Goal: Task Accomplishment & Management: Use online tool/utility

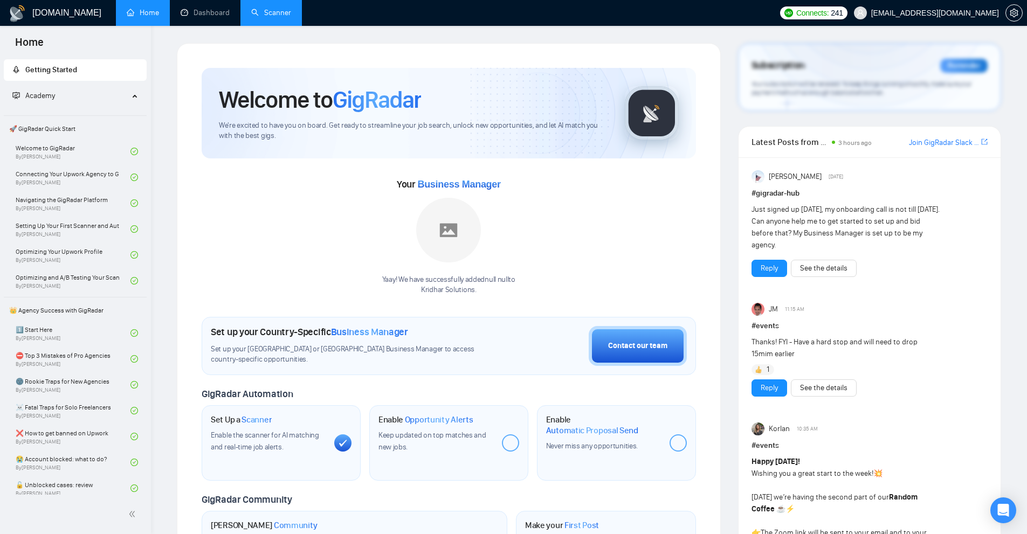
click at [255, 17] on link "Scanner" at bounding box center [271, 12] width 40 height 9
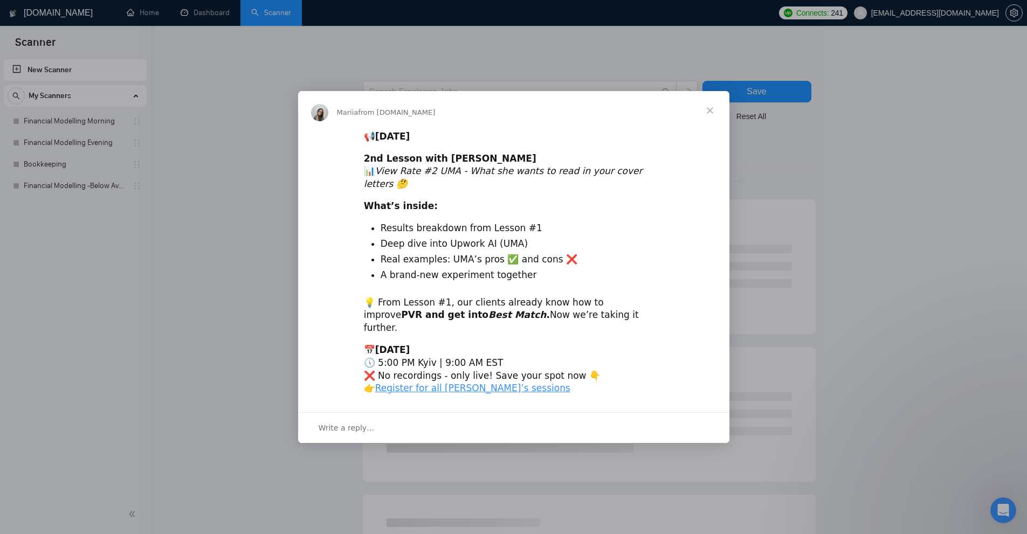
click at [200, 12] on div "Intercom messenger" at bounding box center [513, 267] width 1027 height 534
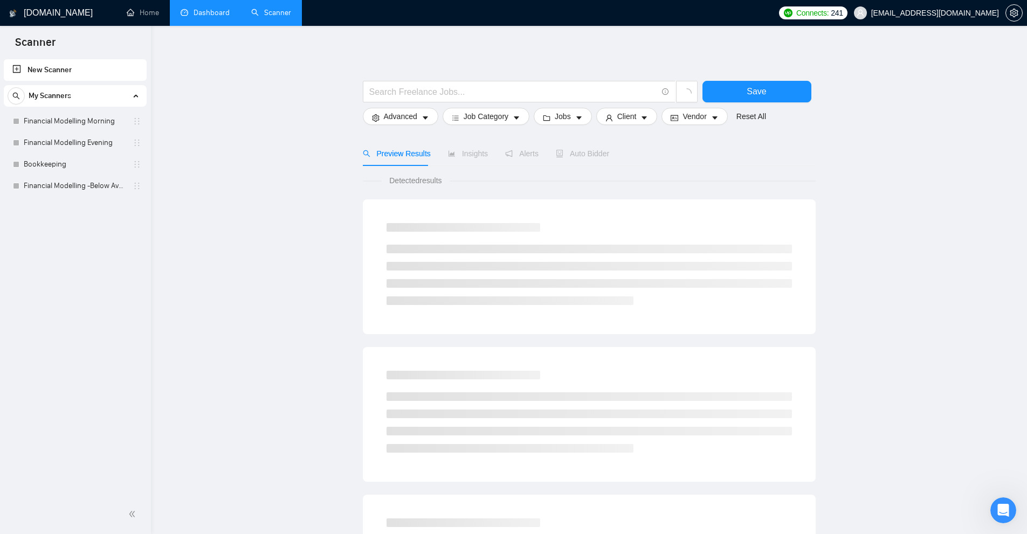
click at [203, 16] on link "Dashboard" at bounding box center [205, 12] width 49 height 9
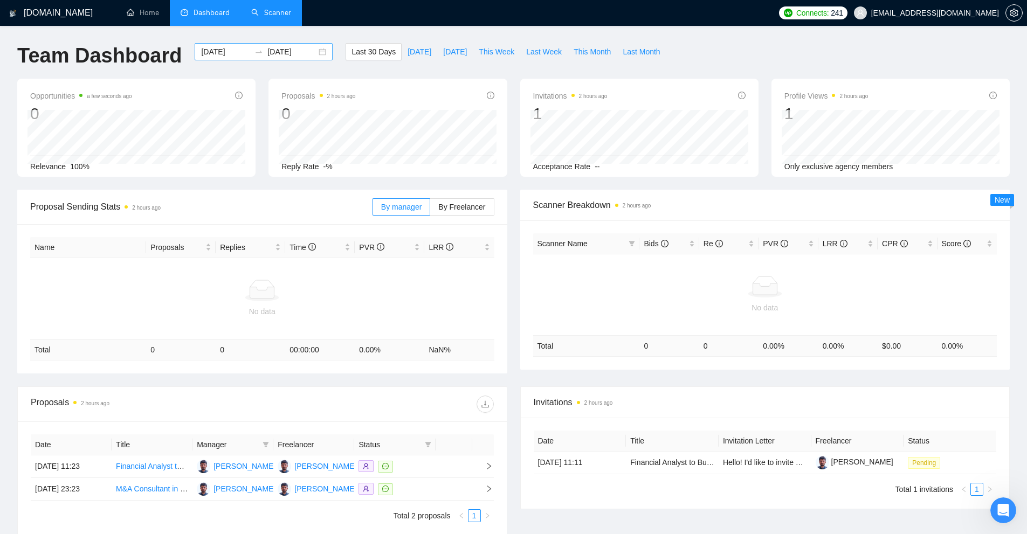
click at [230, 58] on div "2025-08-23 2025-09-22" at bounding box center [264, 51] width 138 height 17
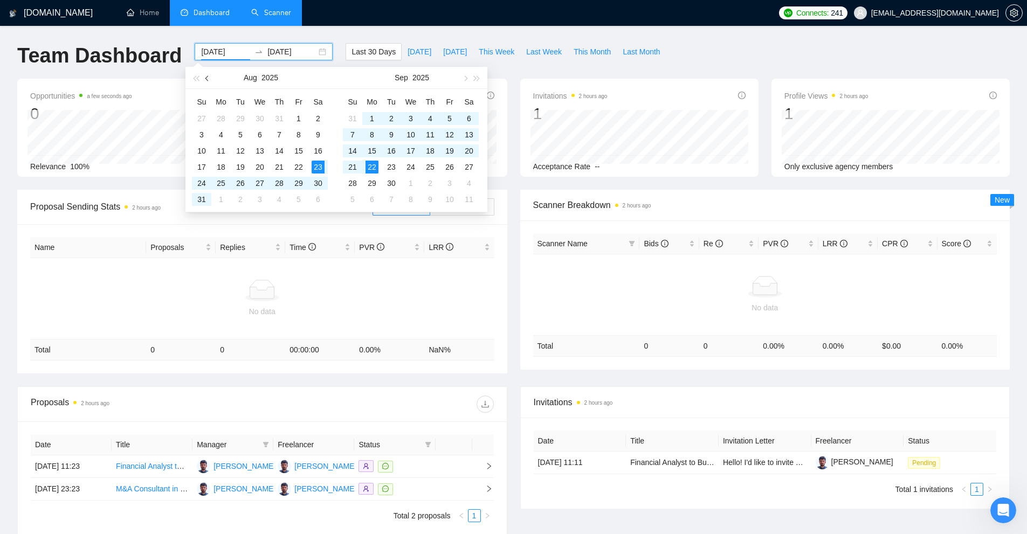
click at [210, 79] on button "button" at bounding box center [208, 78] width 12 height 22
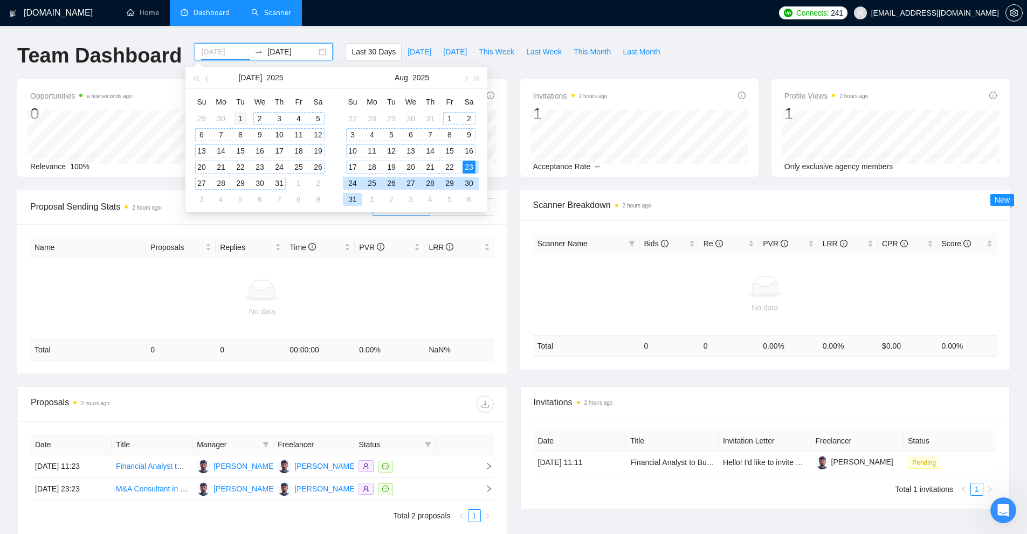
type input "2025-07-01"
click at [245, 118] on div "1" at bounding box center [240, 118] width 13 height 13
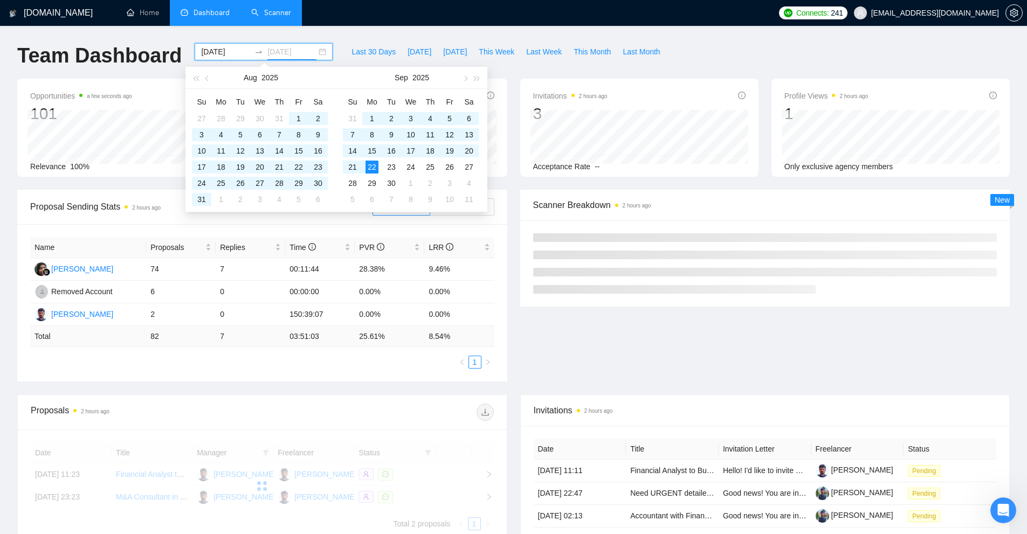
type input "[DATE]"
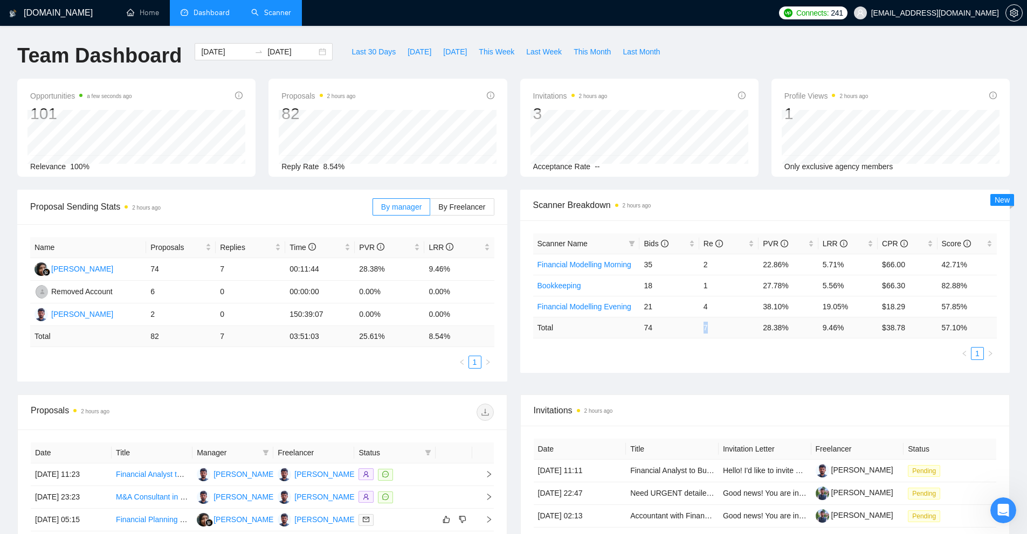
drag, startPoint x: 701, startPoint y: 328, endPoint x: 711, endPoint y: 327, distance: 10.3
click at [711, 327] on td "7" at bounding box center [728, 327] width 59 height 21
click at [748, 342] on div "Scanner Name Bids Re PVR LRR CPR Score Financial Modelling Morning 35 2 22.86% …" at bounding box center [765, 297] width 464 height 127
drag, startPoint x: 853, startPoint y: 329, endPoint x: 734, endPoint y: 344, distance: 120.1
click at [736, 330] on tr "Total 74 7 28.38 % 9.46 % $ 38.78 57.10 %" at bounding box center [765, 327] width 464 height 21
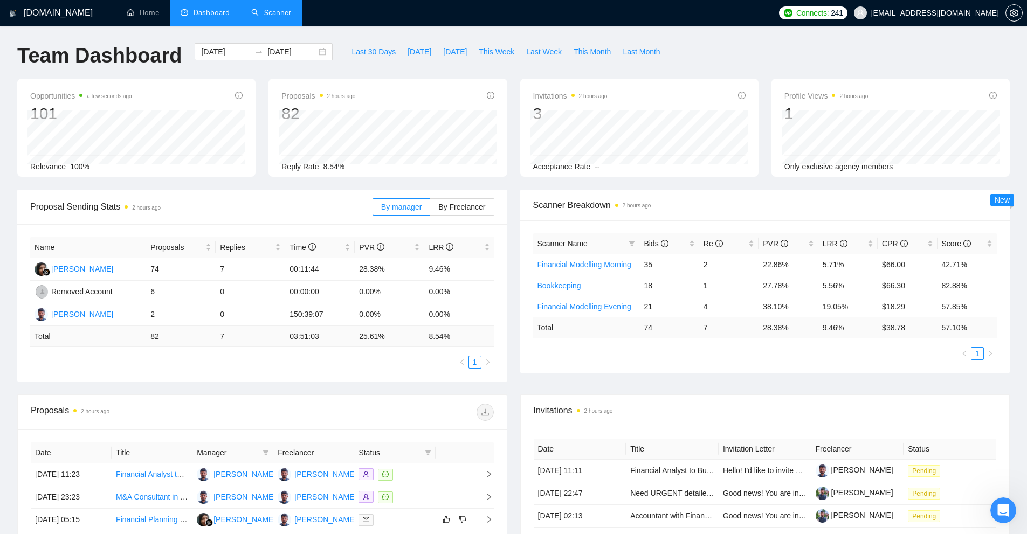
click at [743, 357] on ul "1" at bounding box center [765, 353] width 464 height 13
drag, startPoint x: 850, startPoint y: 282, endPoint x: 656, endPoint y: 294, distance: 194.5
click at [622, 282] on tr "Bookkeeping 18 1 27.78% 5.56% $66.30 82.88%" at bounding box center [765, 285] width 464 height 21
click at [658, 294] on td "18" at bounding box center [669, 285] width 59 height 21
drag, startPoint x: 642, startPoint y: 284, endPoint x: 853, endPoint y: 292, distance: 211.0
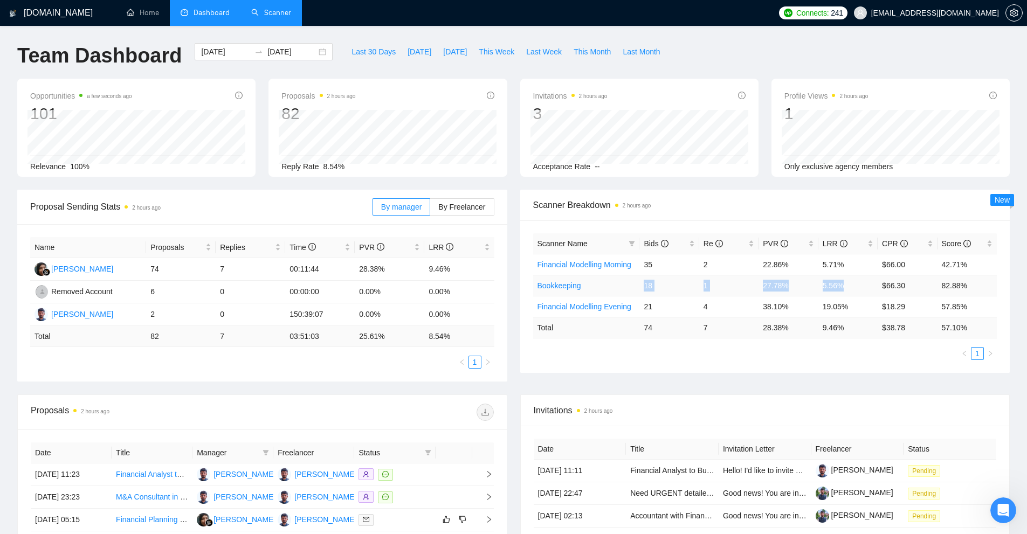
click at [853, 292] on tr "Bookkeeping 18 1 27.78% 5.56% $66.30 82.88%" at bounding box center [765, 285] width 464 height 21
click at [853, 304] on td "19.05%" at bounding box center [848, 306] width 59 height 21
drag, startPoint x: 860, startPoint y: 307, endPoint x: 643, endPoint y: 308, distance: 217.3
click at [643, 308] on tr "Financial Modelling Evening 21 4 38.10% 19.05% $18.29 57.85%" at bounding box center [765, 306] width 464 height 21
click at [688, 301] on td "21" at bounding box center [669, 306] width 59 height 21
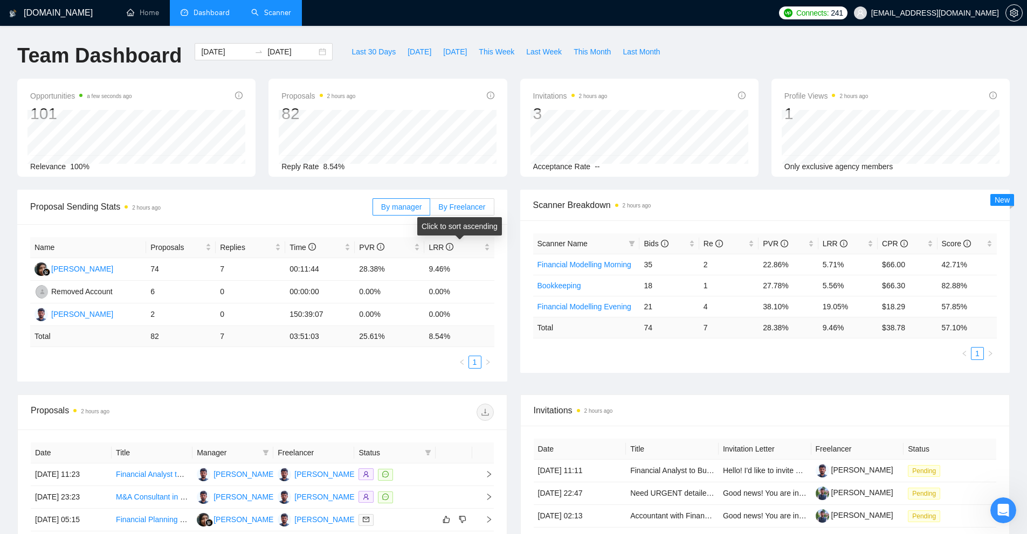
click at [470, 212] on label "By Freelancer" at bounding box center [462, 206] width 64 height 17
click at [430, 210] on input "By Freelancer" at bounding box center [430, 210] width 0 height 0
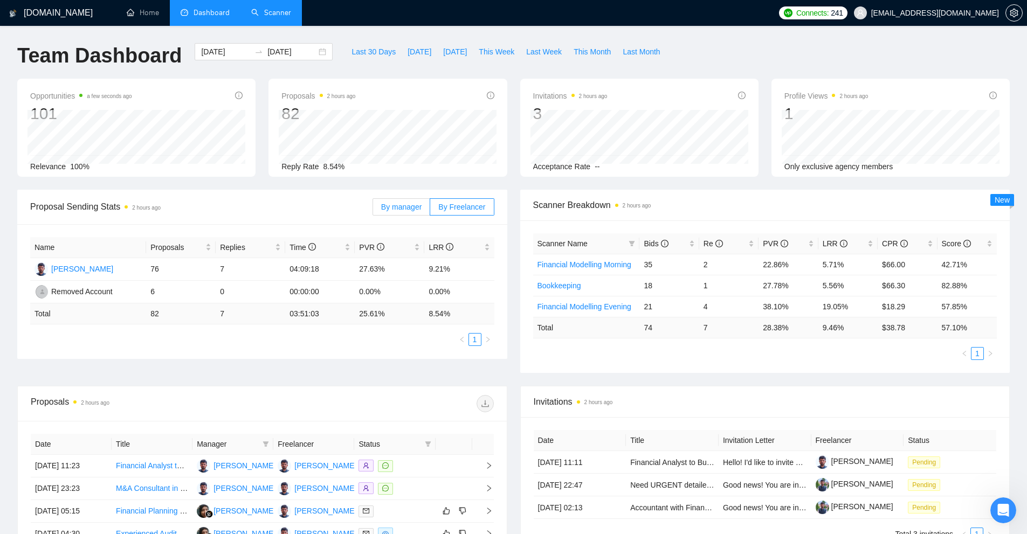
click at [404, 209] on span "By manager" at bounding box center [401, 207] width 40 height 9
click at [373, 210] on input "By manager" at bounding box center [373, 210] width 0 height 0
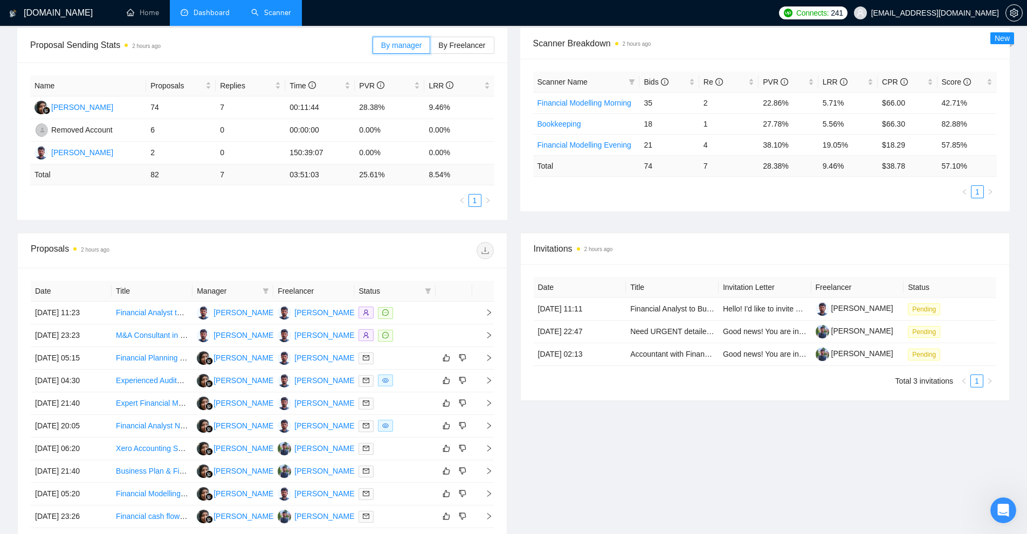
scroll to position [54, 0]
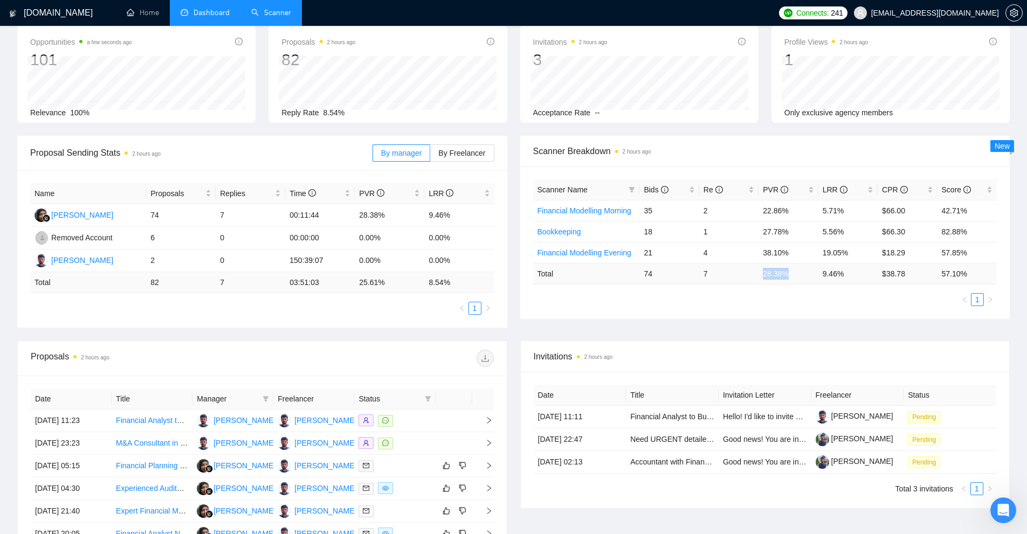
drag, startPoint x: 752, startPoint y: 272, endPoint x: 811, endPoint y: 271, distance: 58.3
click at [811, 271] on tr "Total 74 7 28.38 % 9.46 % $ 38.78 57.10 %" at bounding box center [765, 273] width 464 height 21
click at [811, 271] on td "28.38 %" at bounding box center [788, 273] width 59 height 21
drag, startPoint x: 762, startPoint y: 281, endPoint x: 749, endPoint y: 281, distance: 13.5
click at [749, 281] on tr "Total 74 7 28.38 % 9.46 % $ 38.78 57.10 %" at bounding box center [765, 273] width 464 height 21
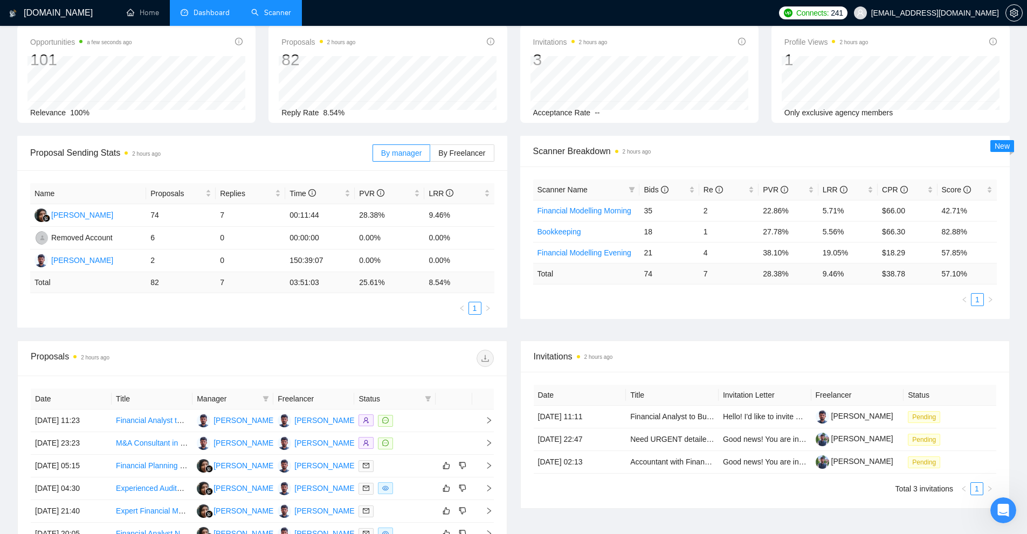
click at [749, 296] on ul "1" at bounding box center [765, 299] width 464 height 13
drag, startPoint x: 801, startPoint y: 280, endPoint x: 873, endPoint y: 277, distance: 71.2
click at [873, 277] on tr "Total 74 7 28.38 % 9.46 % $ 38.78 57.10 %" at bounding box center [765, 273] width 464 height 21
drag, startPoint x: 919, startPoint y: 278, endPoint x: 745, endPoint y: 276, distance: 174.2
click at [746, 275] on tr "Total 74 7 28.38 % 9.46 % $ 38.78 57.10 %" at bounding box center [765, 273] width 464 height 21
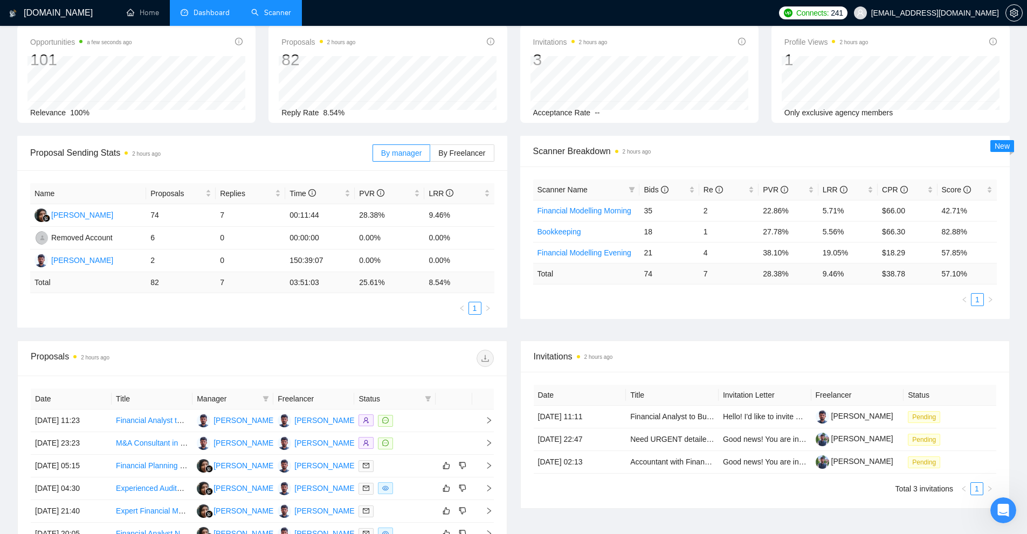
click at [746, 285] on div "Scanner Name Bids Re PVR LRR CPR Score Financial Modelling Morning 35 2 22.86% …" at bounding box center [765, 243] width 464 height 127
drag, startPoint x: 817, startPoint y: 271, endPoint x: 860, endPoint y: 273, distance: 43.2
click at [860, 273] on tr "Total 74 7 28.38 % 9.46 % $ 38.78 57.10 %" at bounding box center [765, 273] width 464 height 21
click at [860, 275] on td "9.46 %" at bounding box center [848, 273] width 59 height 21
drag, startPoint x: 847, startPoint y: 276, endPoint x: 783, endPoint y: 278, distance: 64.7
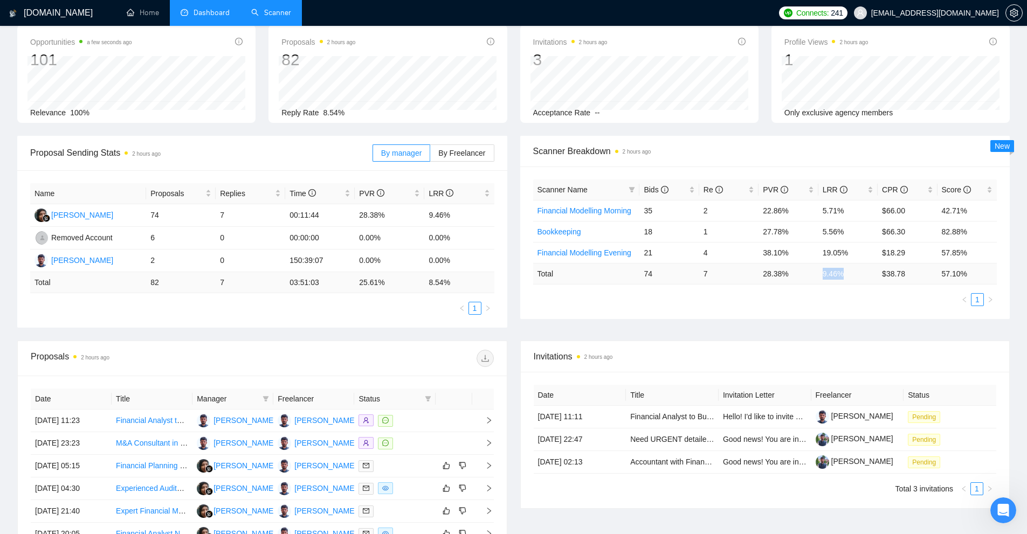
click at [784, 277] on tr "Total 74 7 28.38 % 9.46 % $ 38.78 57.10 %" at bounding box center [765, 273] width 464 height 21
click at [778, 283] on td "28.38 %" at bounding box center [788, 273] width 59 height 21
click at [251, 9] on link "Scanner" at bounding box center [271, 12] width 40 height 9
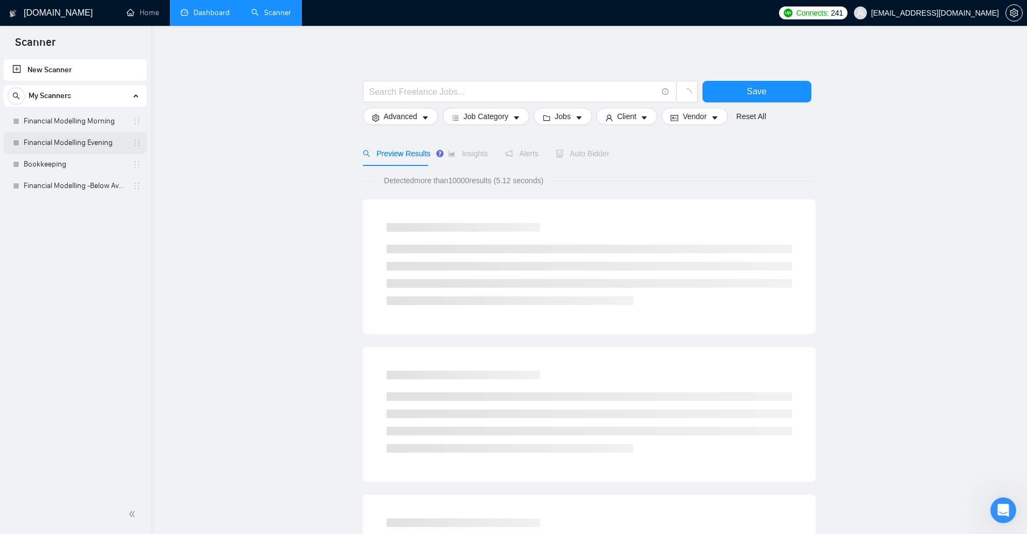
click at [81, 144] on link "Financial Modelling Evening" at bounding box center [75, 143] width 102 height 22
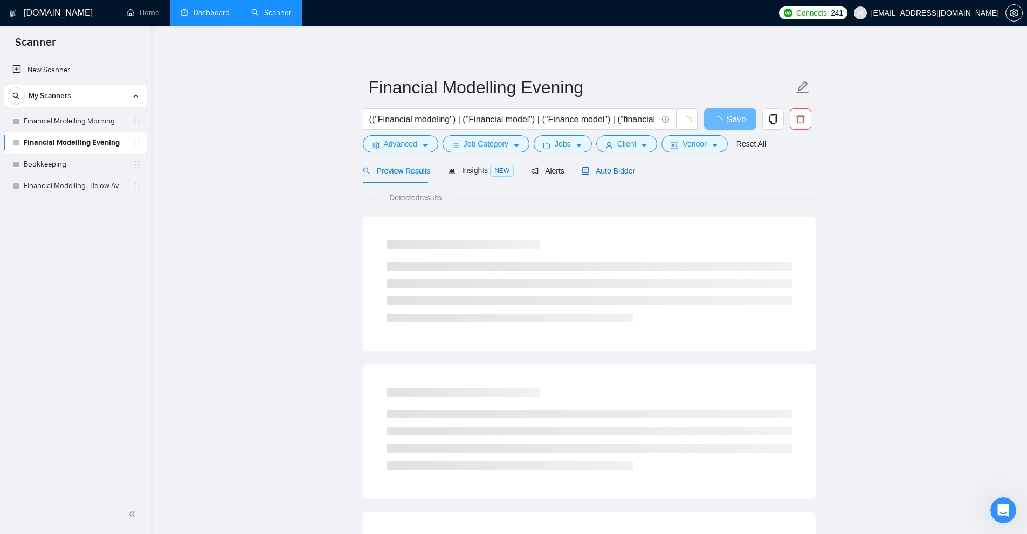
click at [626, 171] on span "Auto Bidder" at bounding box center [608, 171] width 53 height 9
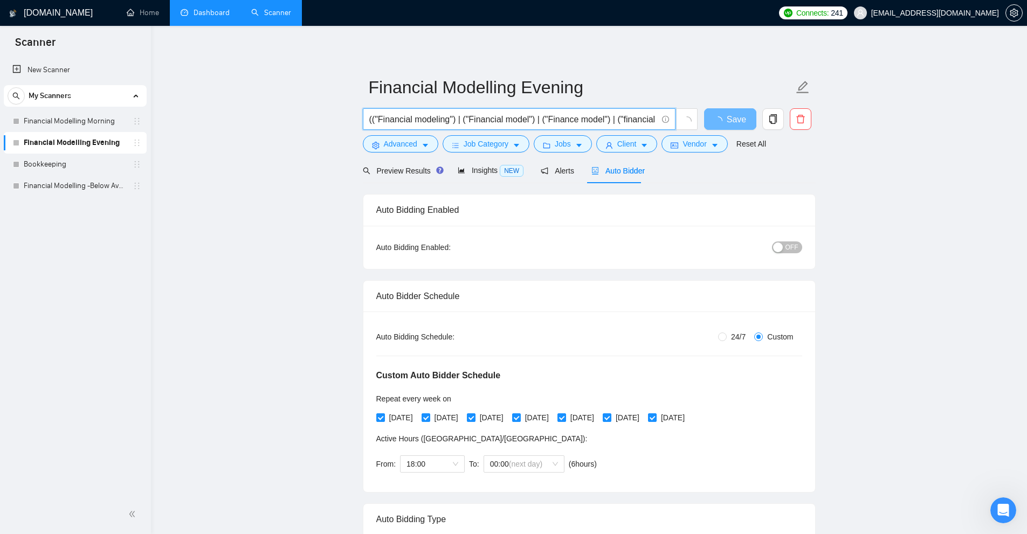
drag, startPoint x: 541, startPoint y: 116, endPoint x: 607, endPoint y: 127, distance: 67.2
click at [607, 127] on span "(("Financial modeling") | ("Financial model") | ("Finance model") | ("financial…" at bounding box center [519, 119] width 313 height 22
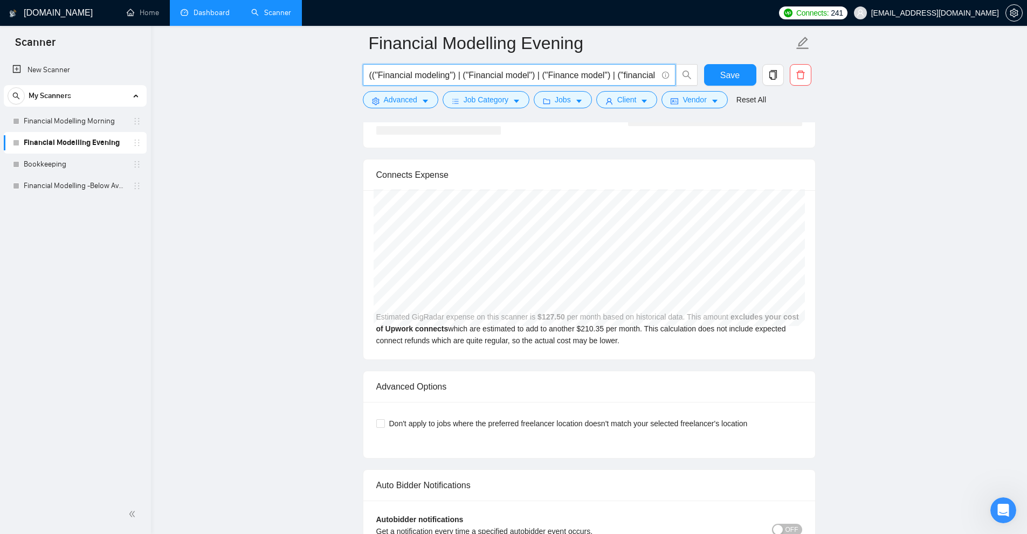
scroll to position [2986, 0]
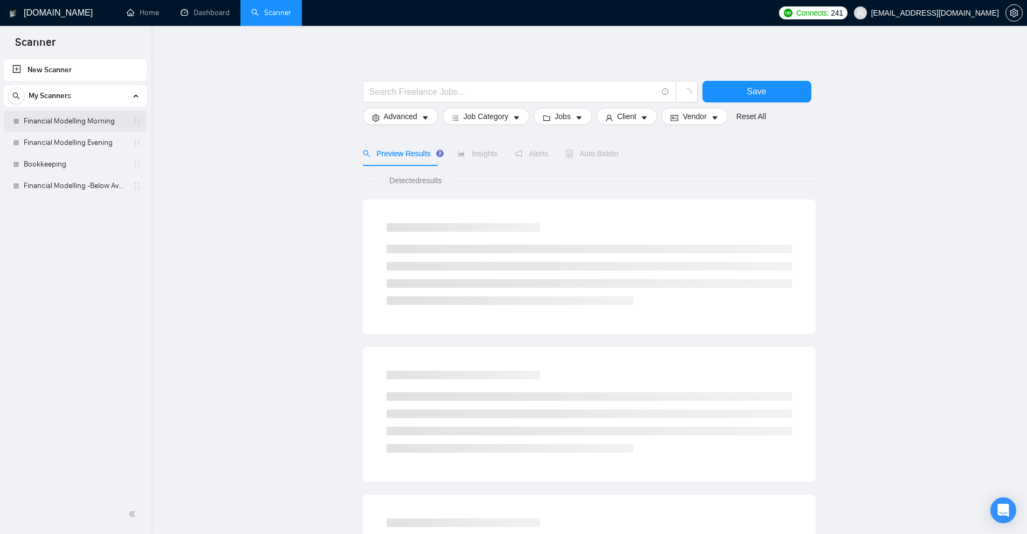
click at [72, 115] on link "Financial Modelling Morning" at bounding box center [75, 122] width 102 height 22
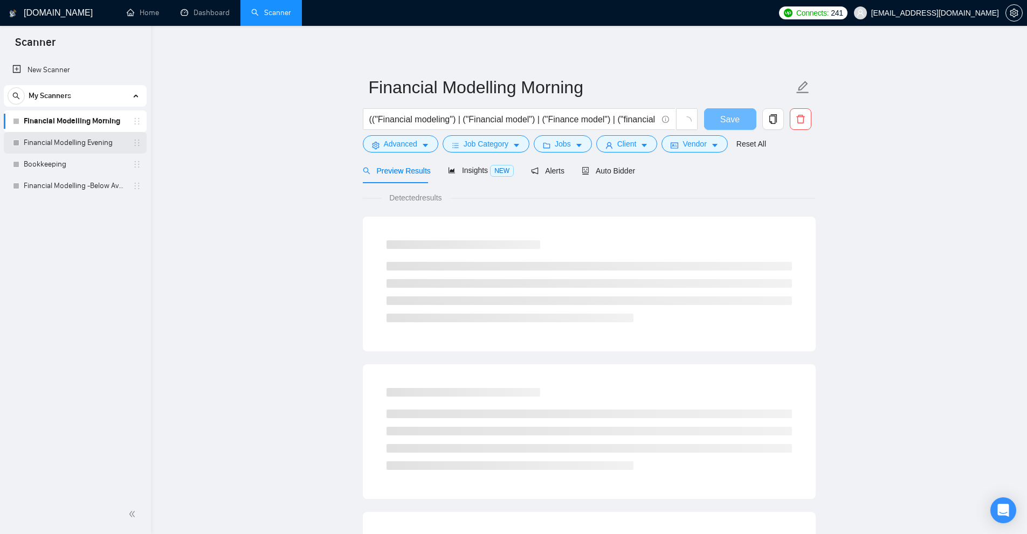
click at [81, 136] on link "Financial Modelling Evening" at bounding box center [75, 143] width 102 height 22
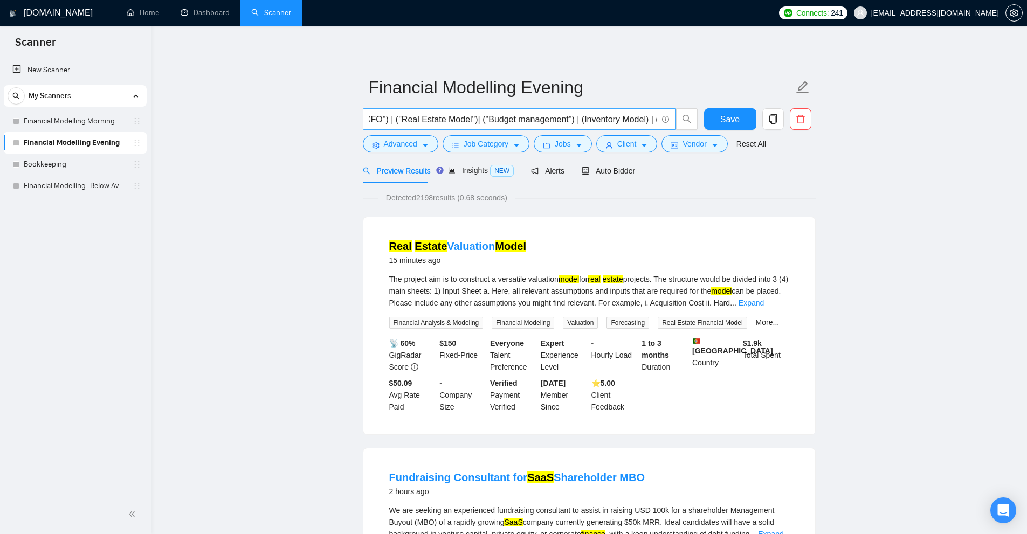
scroll to position [0, 2211]
click at [423, 122] on input "(("Financial modeling") | ("Financial model") | ("Finance model") | ("financial…" at bounding box center [513, 119] width 288 height 13
click at [80, 124] on link "Financial Modelling Morning" at bounding box center [75, 122] width 102 height 22
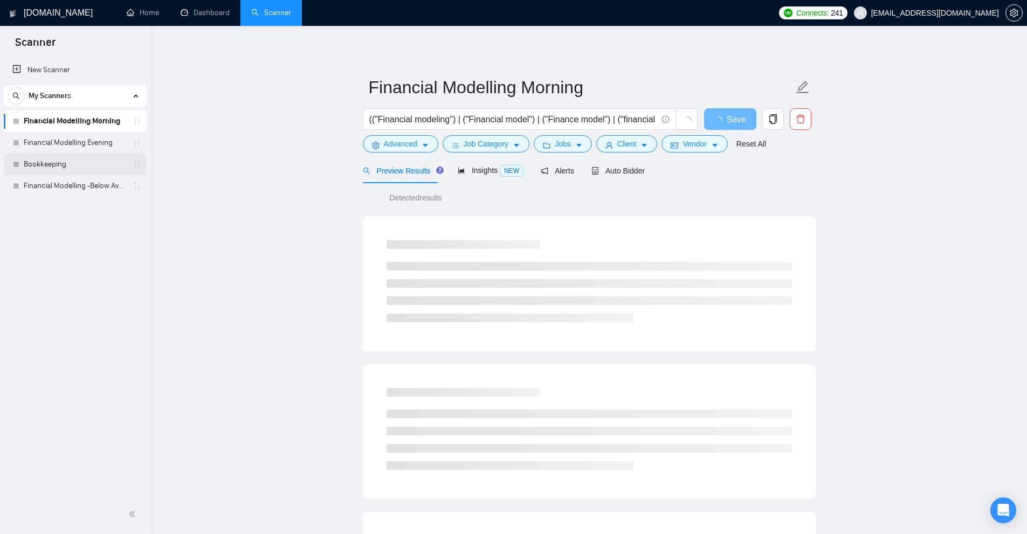
click at [73, 159] on link "Bookkeeping" at bounding box center [75, 165] width 102 height 22
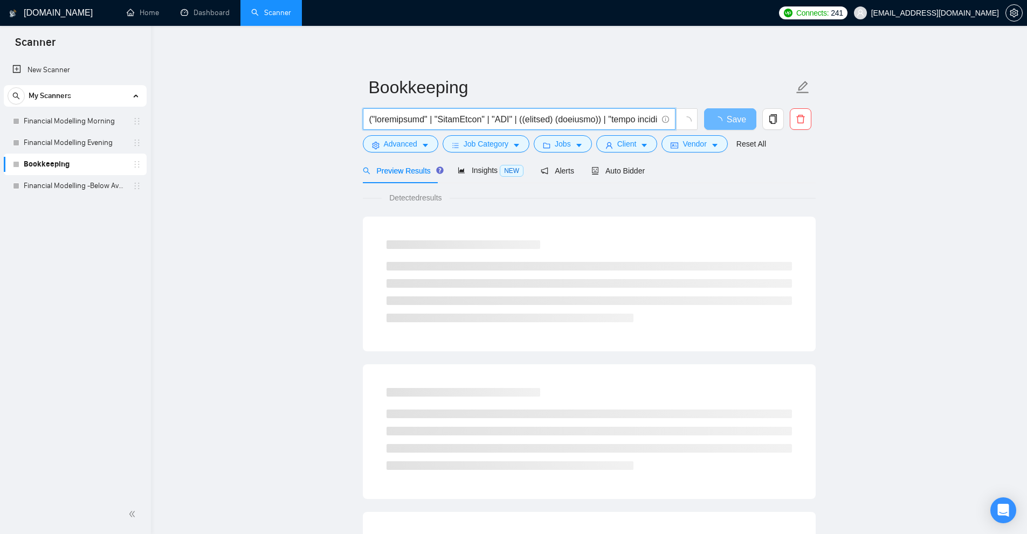
click at [452, 119] on input "text" at bounding box center [513, 119] width 288 height 13
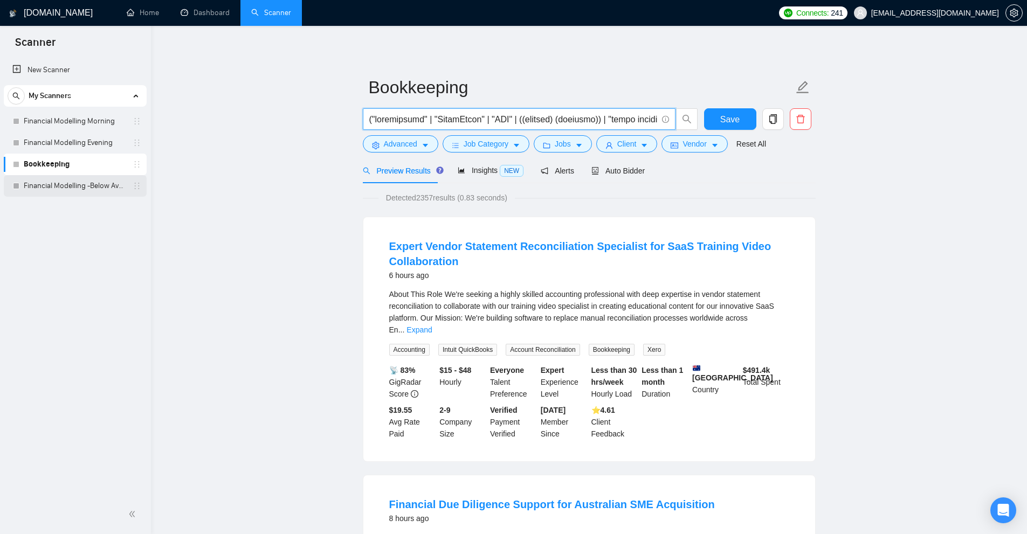
click at [93, 188] on link "Financial Modelling -Below Average" at bounding box center [75, 186] width 102 height 22
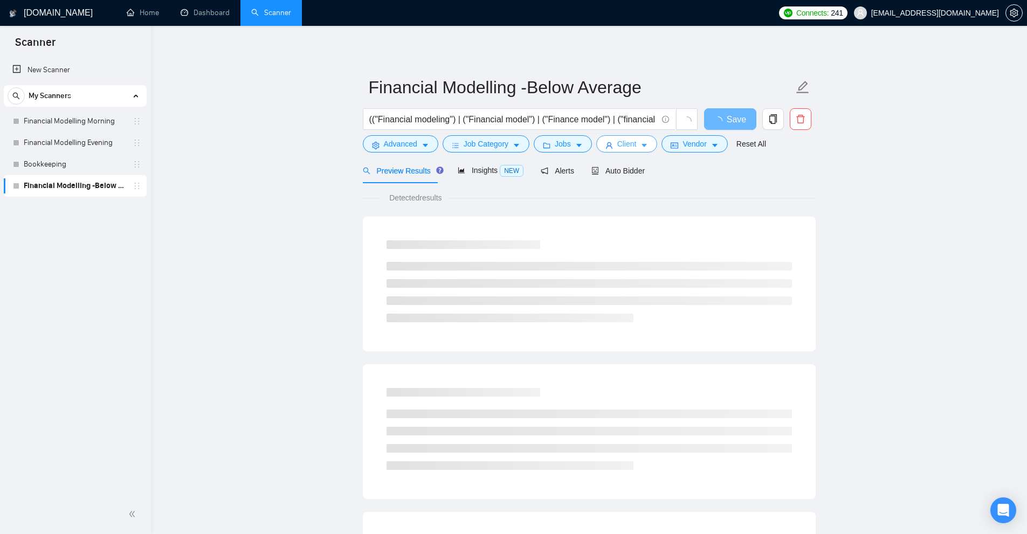
click at [622, 140] on span "Client" at bounding box center [626, 144] width 19 height 12
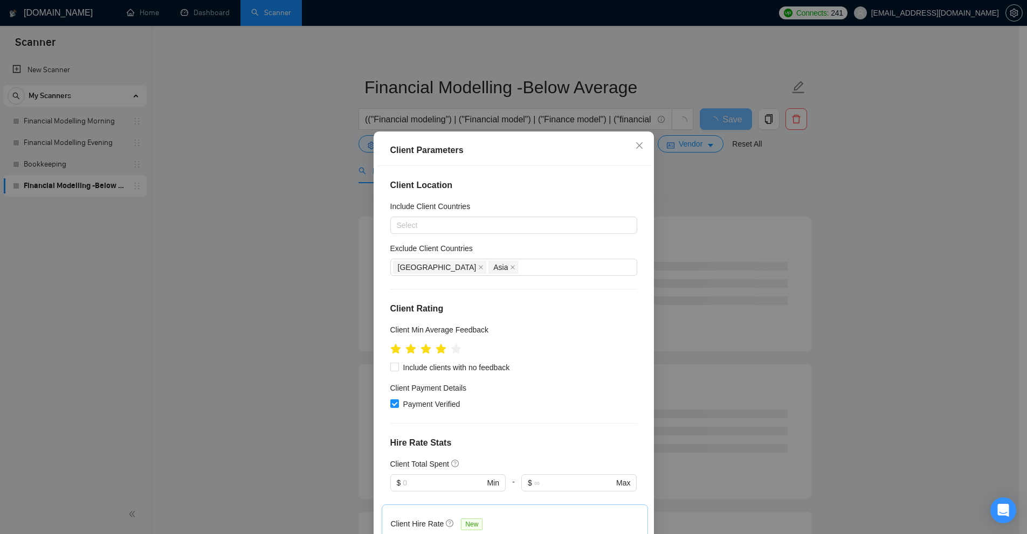
drag, startPoint x: 727, startPoint y: 183, endPoint x: 716, endPoint y: 168, distance: 18.1
click at [728, 183] on div "Client Parameters Client Location Include Client Countries Select Exclude Clien…" at bounding box center [513, 267] width 1027 height 534
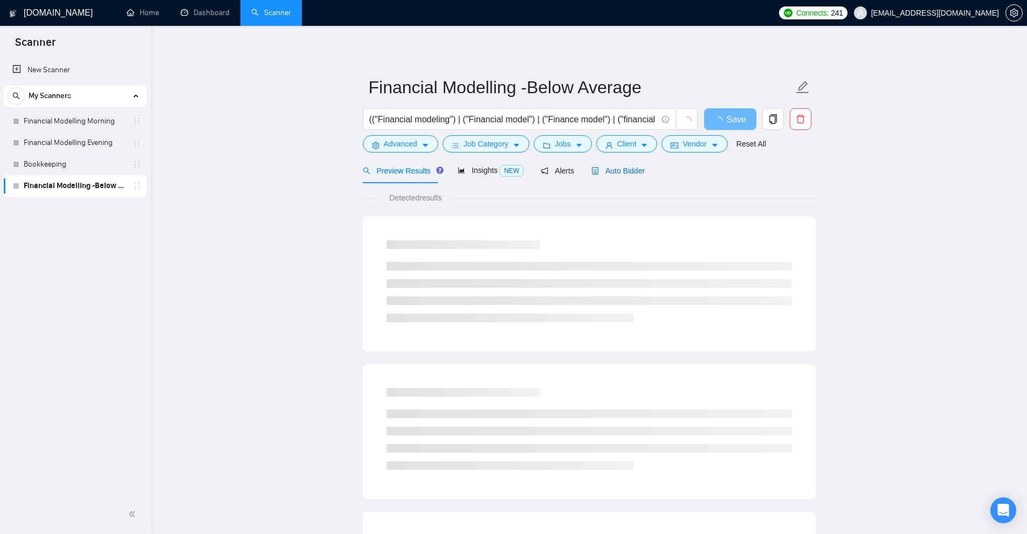
click at [604, 170] on span "Auto Bidder" at bounding box center [618, 171] width 53 height 9
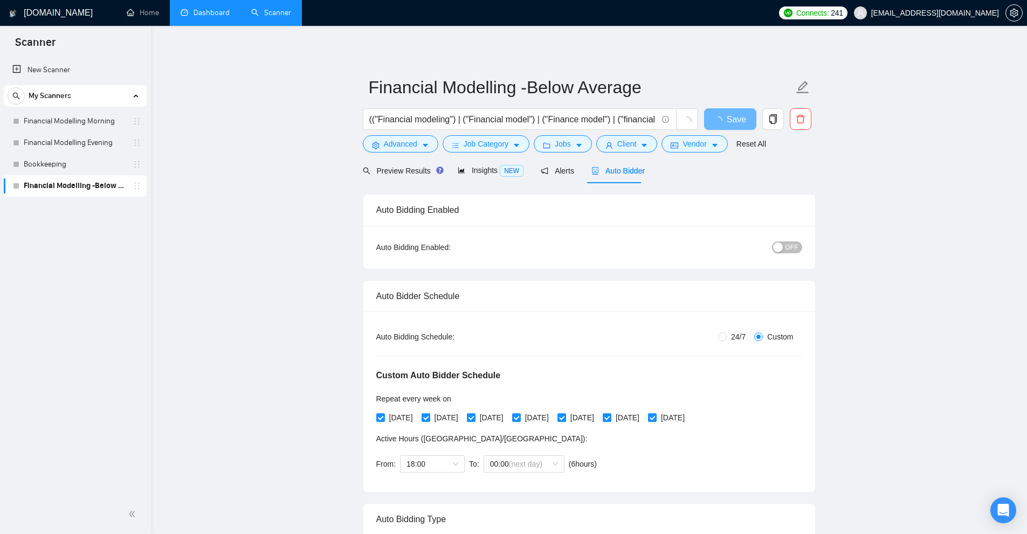
click at [202, 12] on link "Dashboard" at bounding box center [205, 12] width 49 height 9
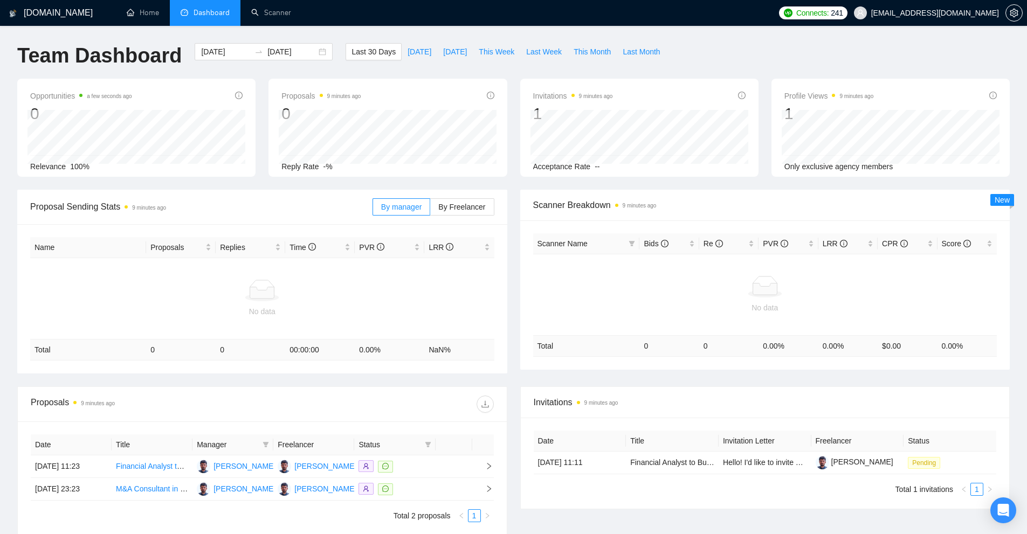
scroll to position [98, 0]
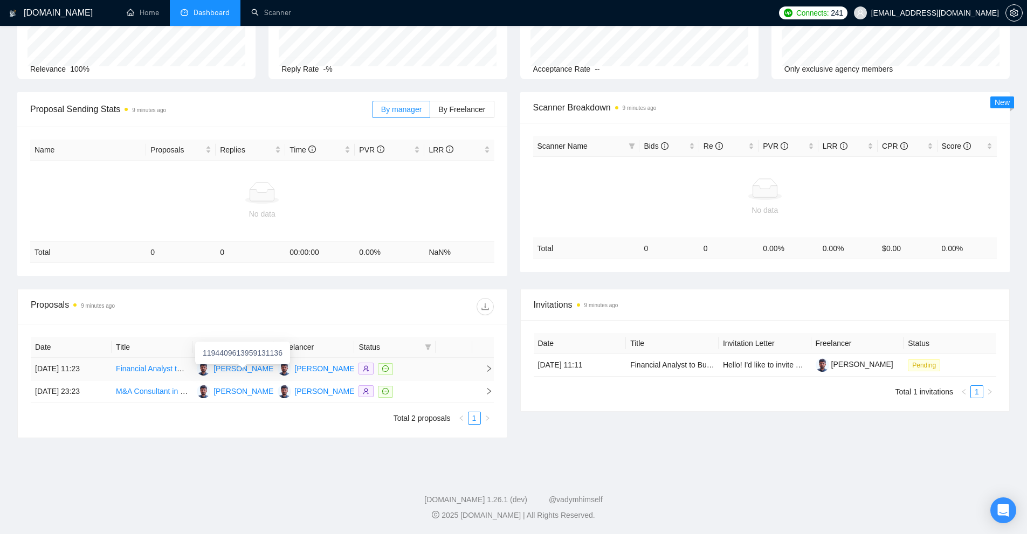
click at [243, 368] on div "[PERSON_NAME]" at bounding box center [245, 369] width 62 height 12
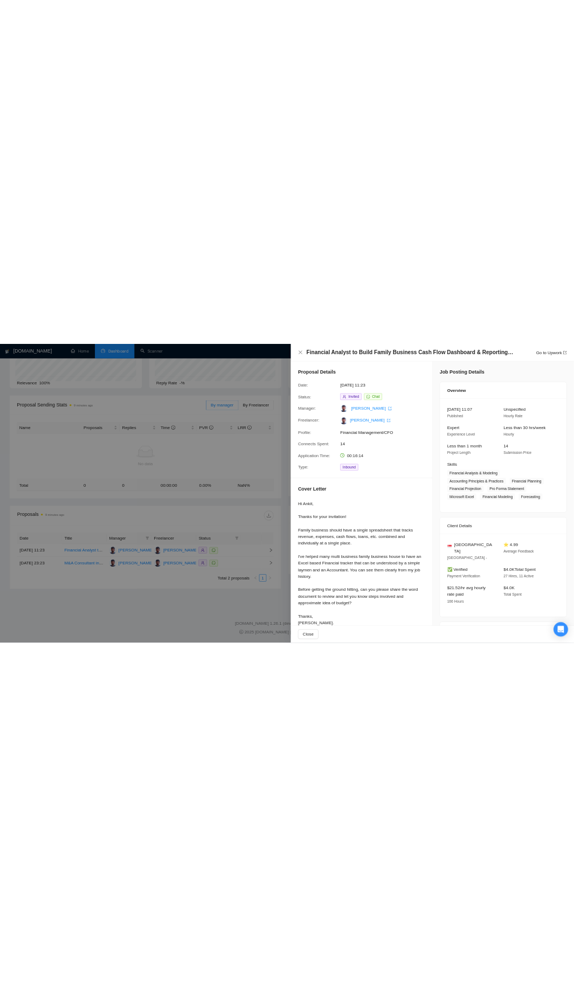
scroll to position [0, 0]
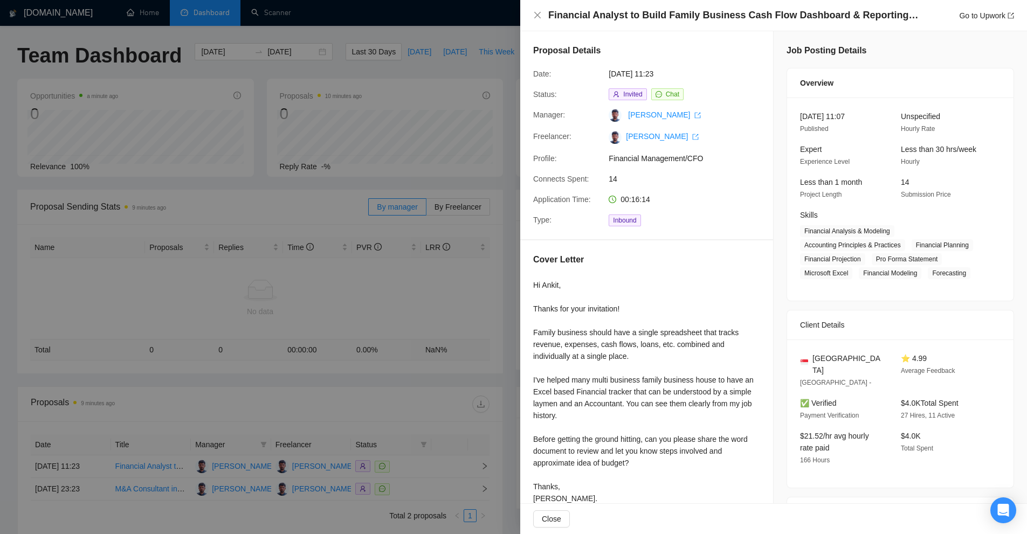
click at [162, 7] on div at bounding box center [513, 267] width 1027 height 534
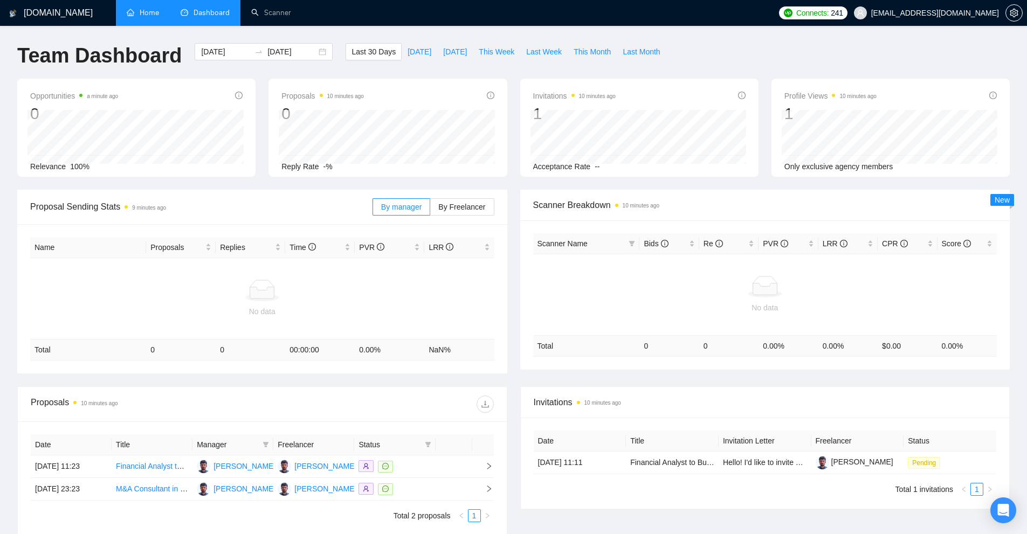
click at [157, 9] on link "Home" at bounding box center [143, 12] width 32 height 9
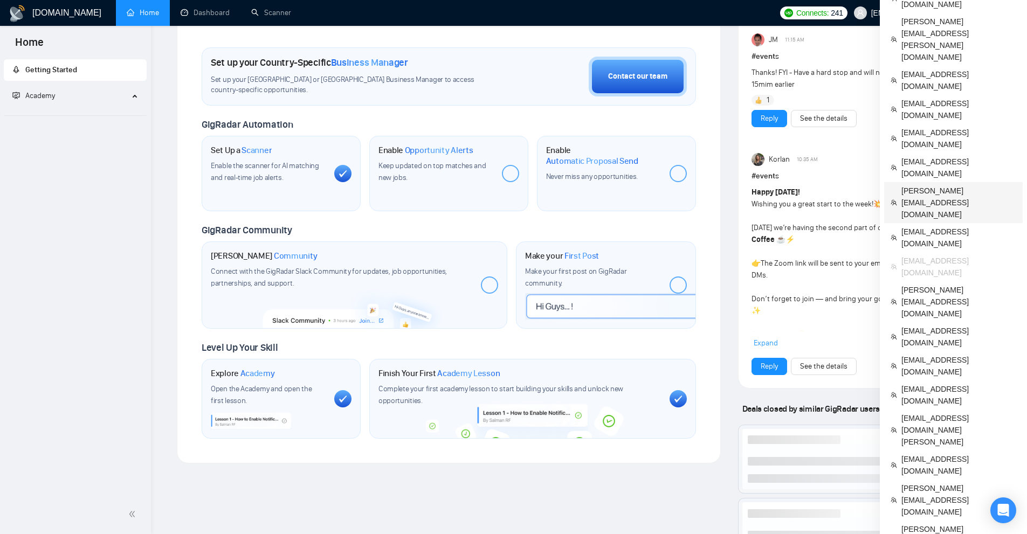
scroll to position [324, 0]
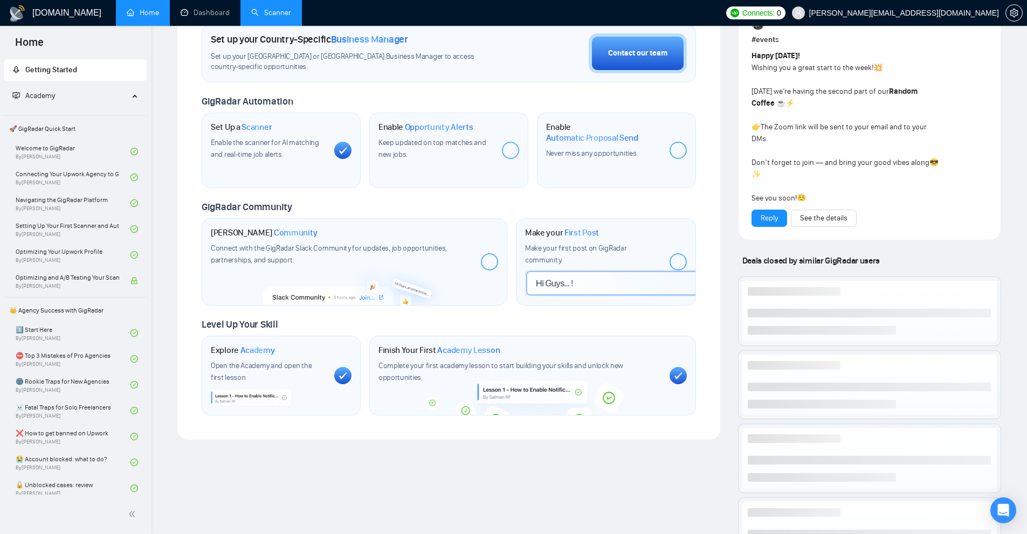
click at [251, 8] on link "Scanner" at bounding box center [271, 12] width 40 height 9
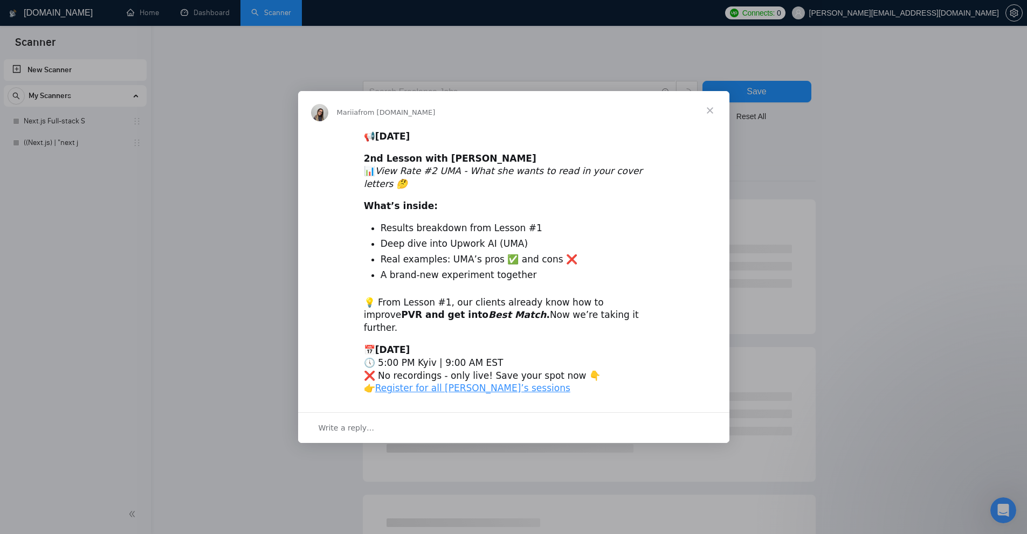
click at [70, 141] on div "Intercom messenger" at bounding box center [513, 267] width 1027 height 534
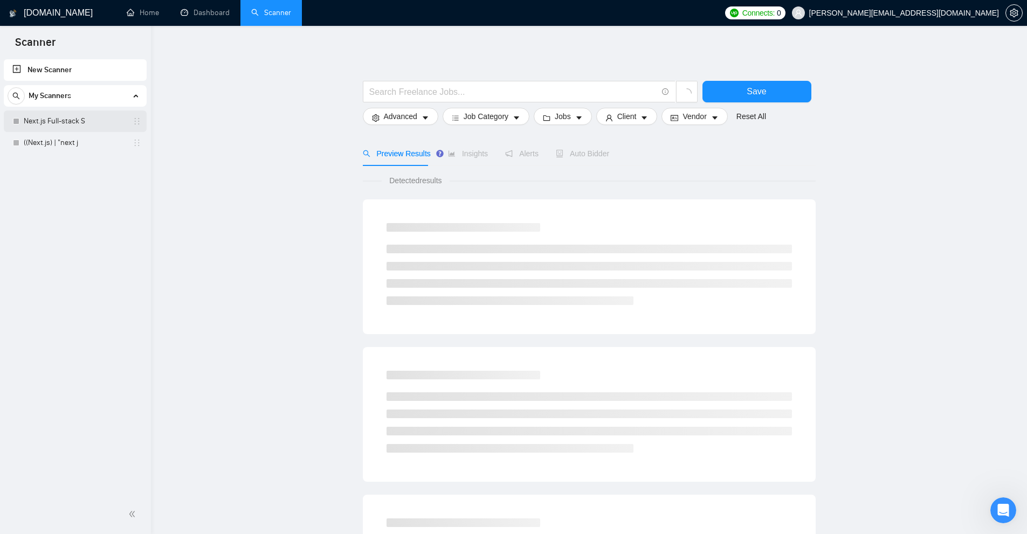
click at [79, 122] on link "Next.js Full-stack S" at bounding box center [75, 122] width 102 height 22
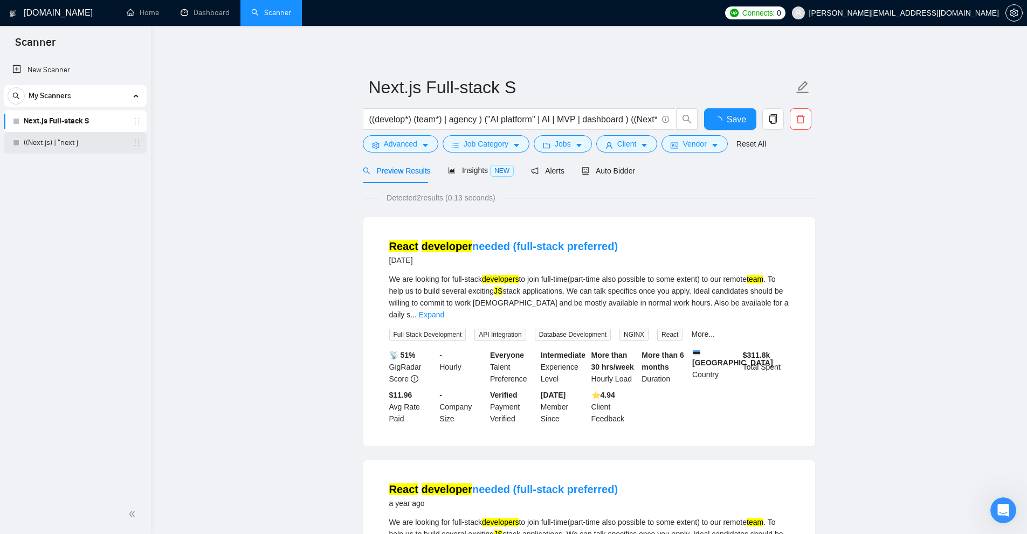
click at [74, 146] on link "((Next.js) | "next j" at bounding box center [75, 143] width 102 height 22
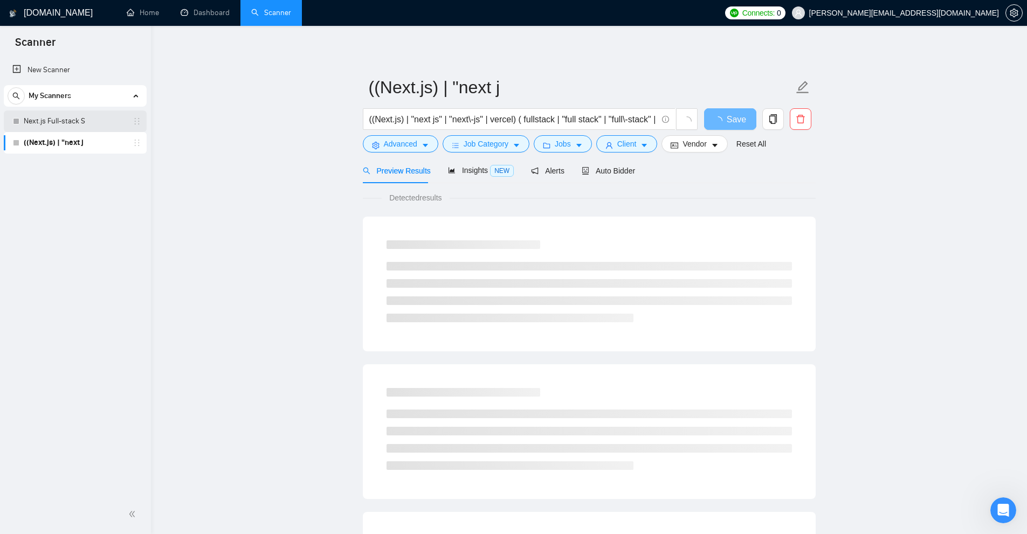
click at [88, 125] on link "Next.js Full-stack S" at bounding box center [75, 122] width 102 height 22
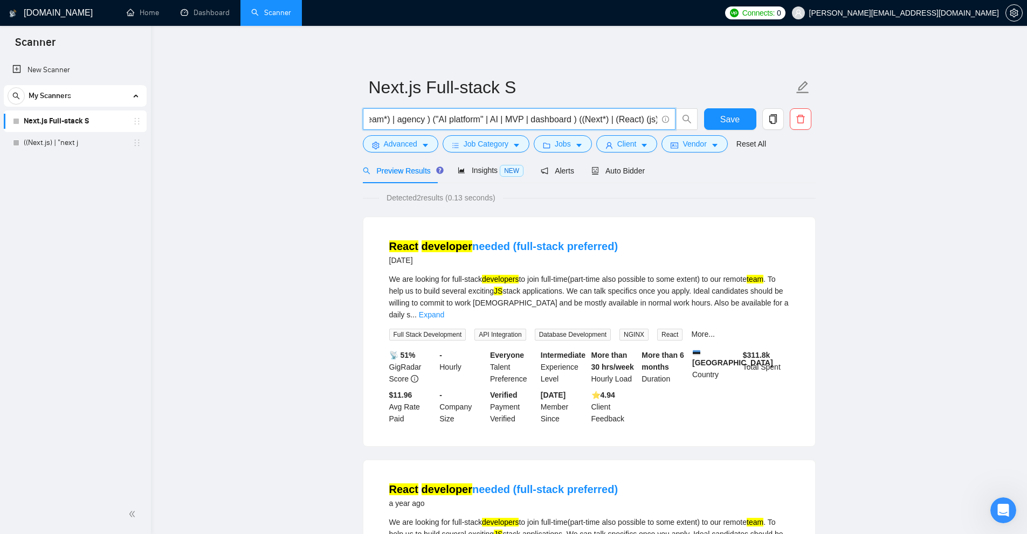
click at [473, 123] on input "((develop*) (team*) | agency ) ("AI platform" | AI | MVP | dashboard ) ((Next*)…" at bounding box center [513, 119] width 288 height 13
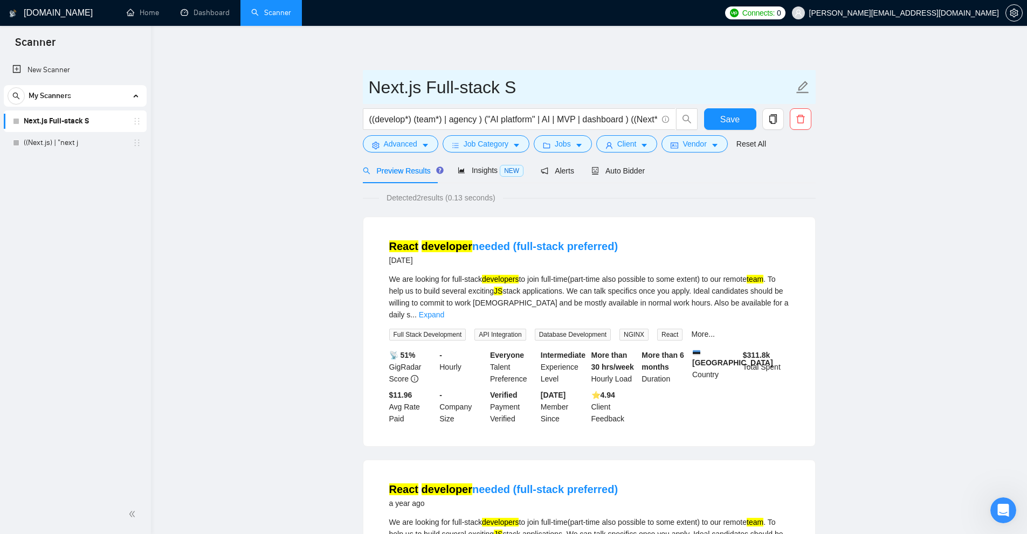
click at [455, 95] on input "Next.js Full-stack S" at bounding box center [581, 87] width 425 height 27
drag, startPoint x: 370, startPoint y: 83, endPoint x: 547, endPoint y: 85, distance: 176.9
click at [547, 85] on input "Next.js Full-stack S" at bounding box center [581, 87] width 425 height 27
drag, startPoint x: 511, startPoint y: 90, endPoint x: 358, endPoint y: 85, distance: 152.7
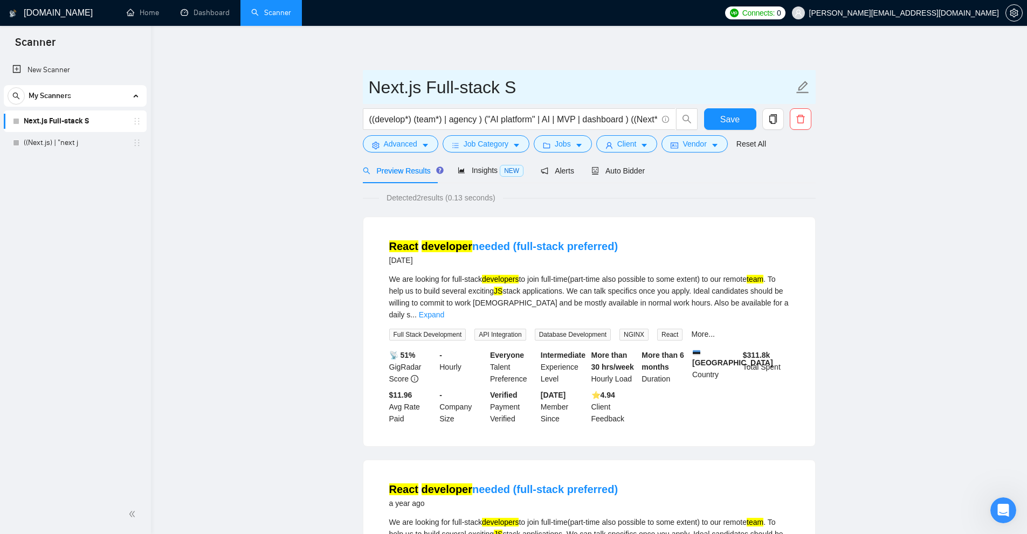
click at [358, 85] on main "Next.js Full-stack S ((develop*) (team*) | agency ) ("AI platform" | AI | MVP |…" at bounding box center [589, 381] width 842 height 676
click at [394, 87] on input "Next.js Full-stack S" at bounding box center [581, 87] width 425 height 27
drag, startPoint x: 371, startPoint y: 87, endPoint x: 610, endPoint y: 84, distance: 239.5
click at [610, 84] on input "Next.js Full-stack S" at bounding box center [581, 87] width 425 height 27
click at [581, 86] on input "Next.js Full-stack S" at bounding box center [581, 87] width 425 height 27
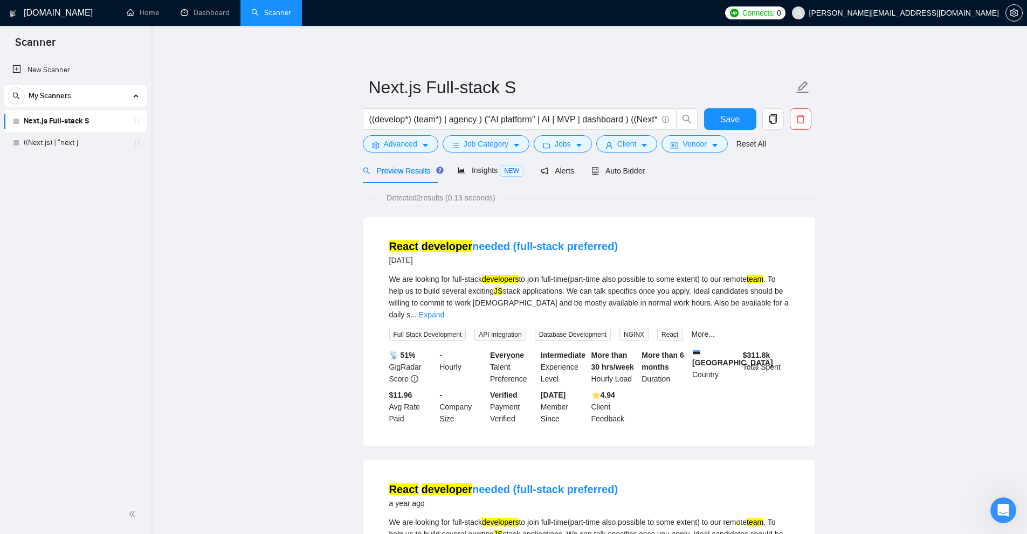
click at [243, 103] on main "Next.js Full-stack S ((develop*) (team*) | agency ) ("AI platform" | AI | MVP |…" at bounding box center [589, 381] width 842 height 676
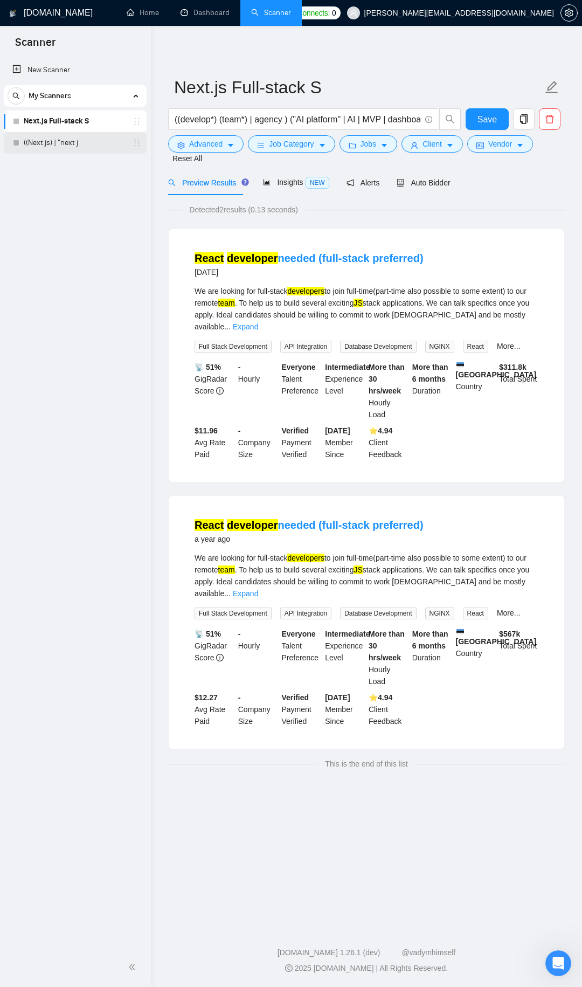
click at [94, 135] on link "((Next.js) | "next j" at bounding box center [75, 143] width 102 height 22
